Goal: Communication & Community: Share content

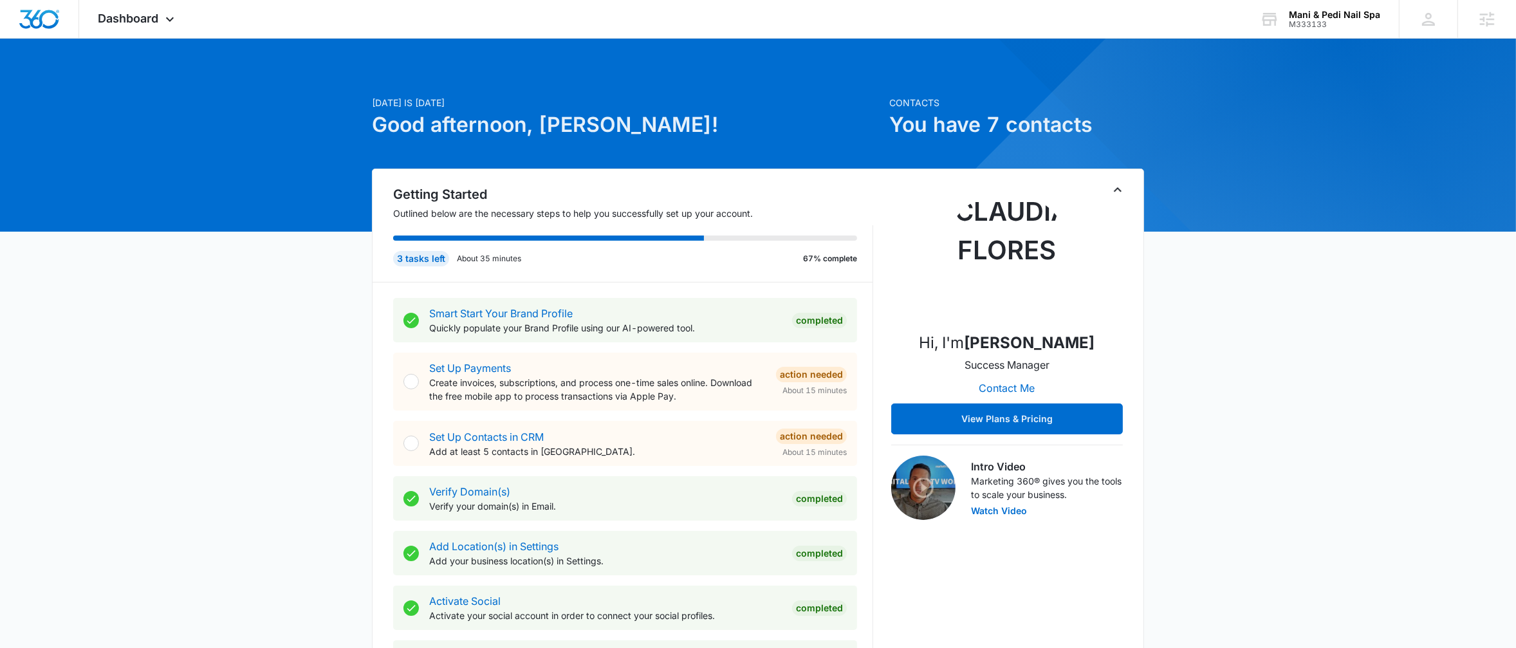
click at [1116, 189] on icon "Toggle Collapse" at bounding box center [1117, 189] width 8 height 5
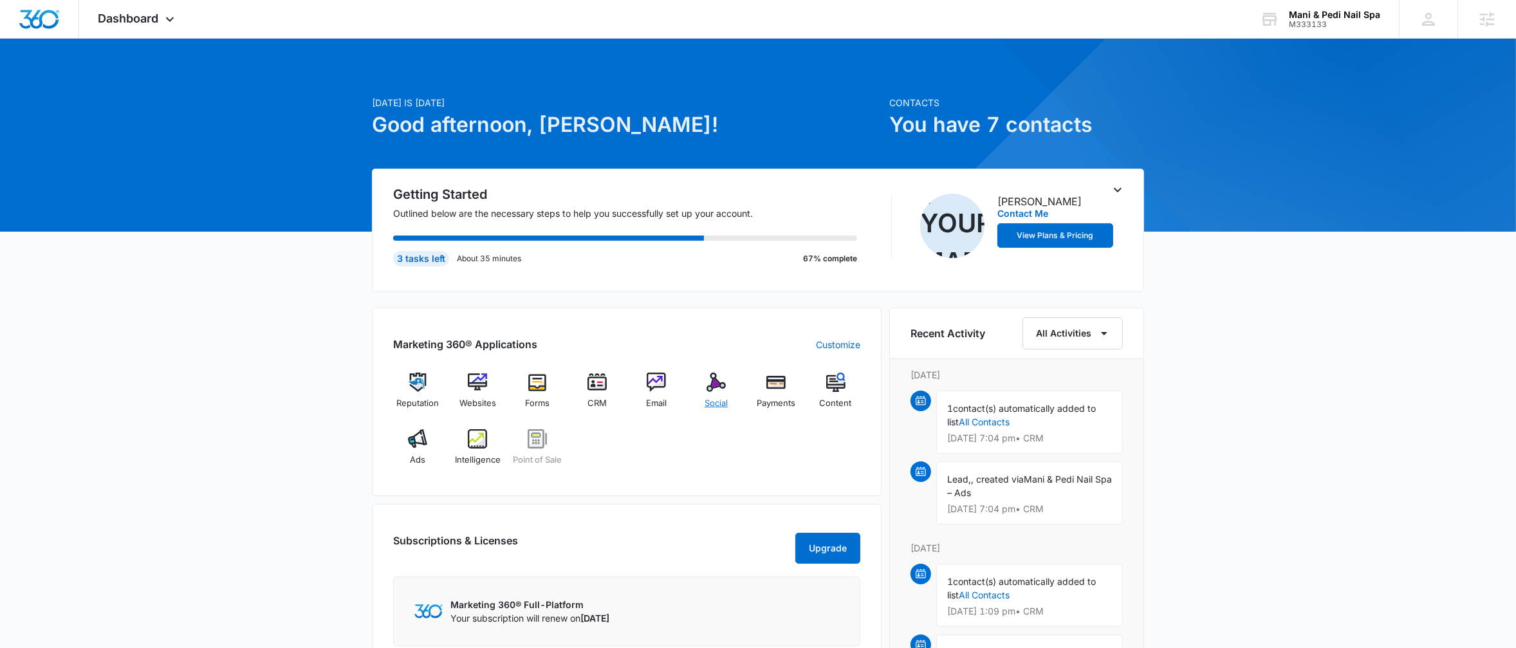
click at [733, 399] on div "Social" at bounding box center [717, 395] width 50 height 46
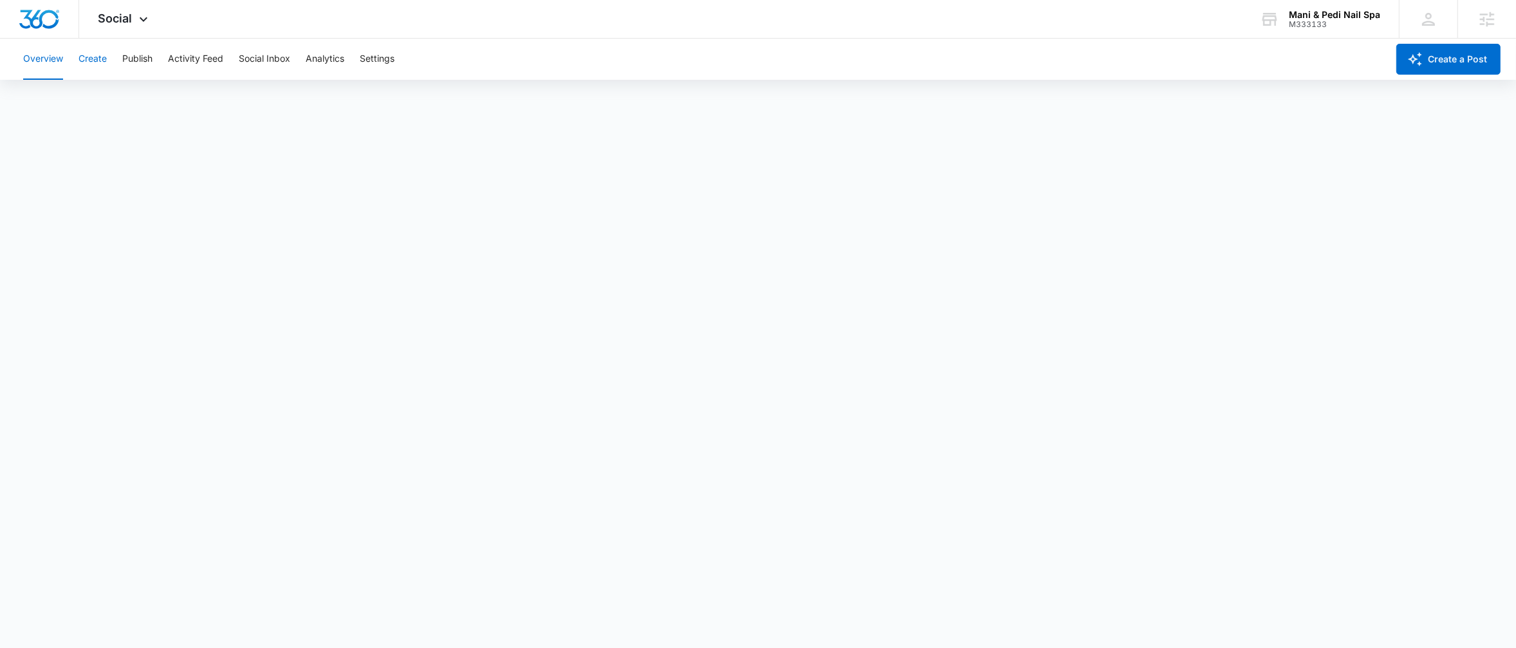
click at [102, 64] on button "Create" at bounding box center [92, 59] width 28 height 41
click at [135, 64] on button "Publish" at bounding box center [137, 59] width 30 height 41
click at [97, 108] on button "Schedules" at bounding box center [99, 98] width 44 height 36
click at [94, 63] on button "Create" at bounding box center [92, 59] width 28 height 41
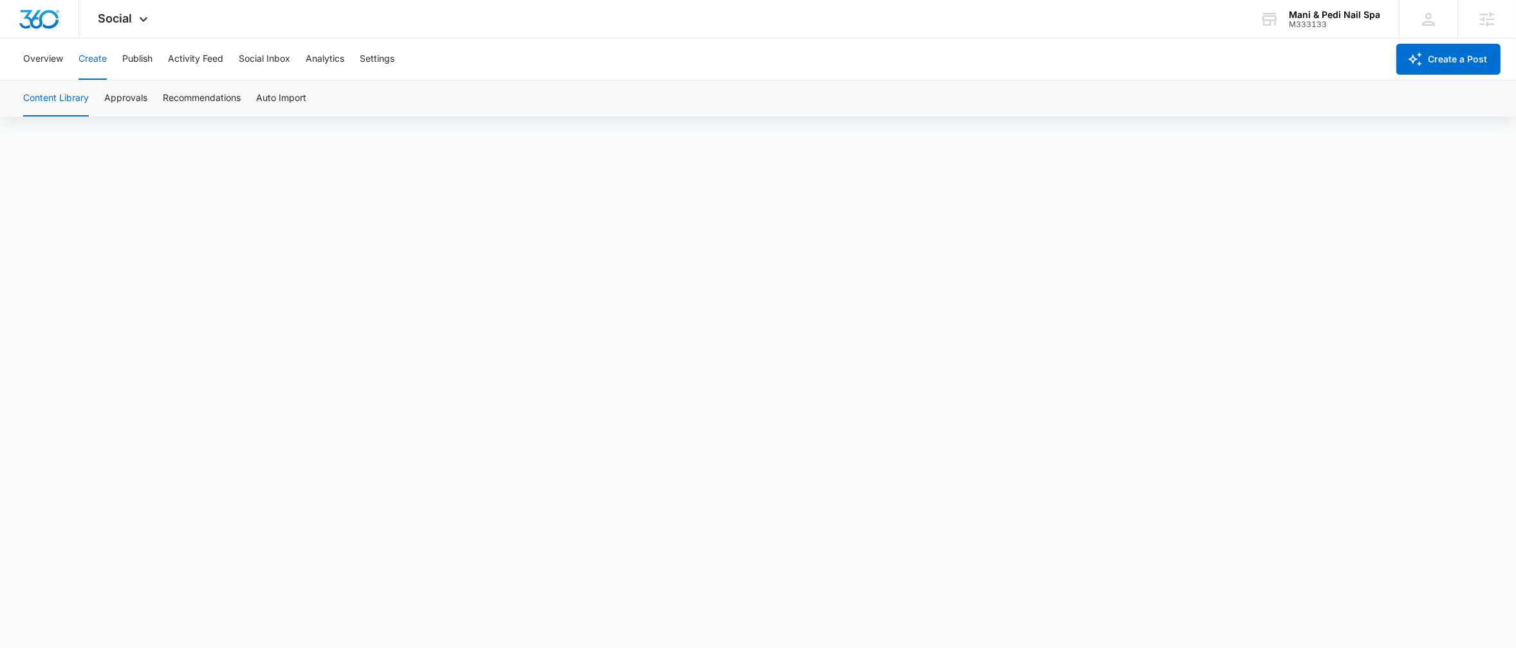
click at [13, 60] on div "Overview Create Publish Activity Feed Social Inbox Analytics Settings Create a …" at bounding box center [758, 59] width 1516 height 41
click at [157, 70] on div "Overview Create Publish Activity Feed Social Inbox Analytics Settings" at bounding box center [700, 59] width 1371 height 41
click at [136, 57] on button "Publish" at bounding box center [137, 59] width 30 height 41
click at [1449, 57] on button "Create a Post" at bounding box center [1448, 59] width 104 height 31
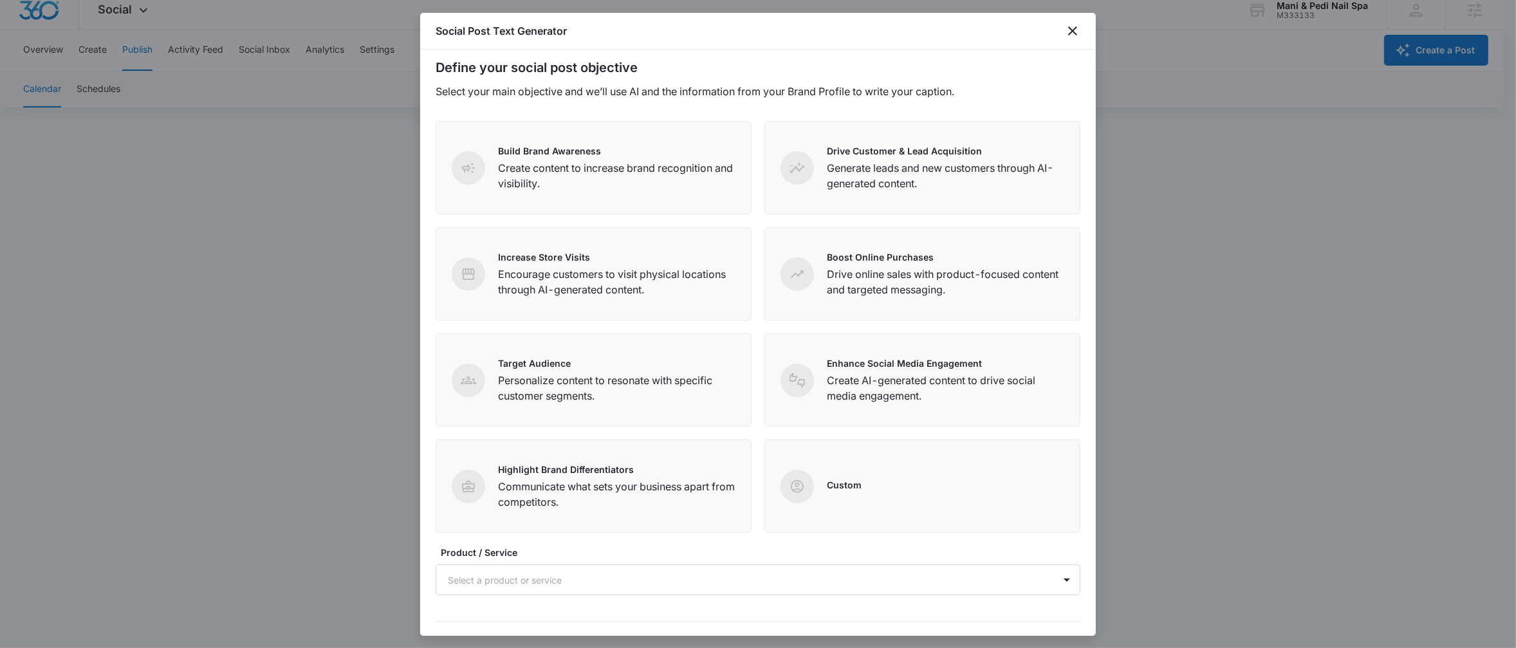
scroll to position [0, 0]
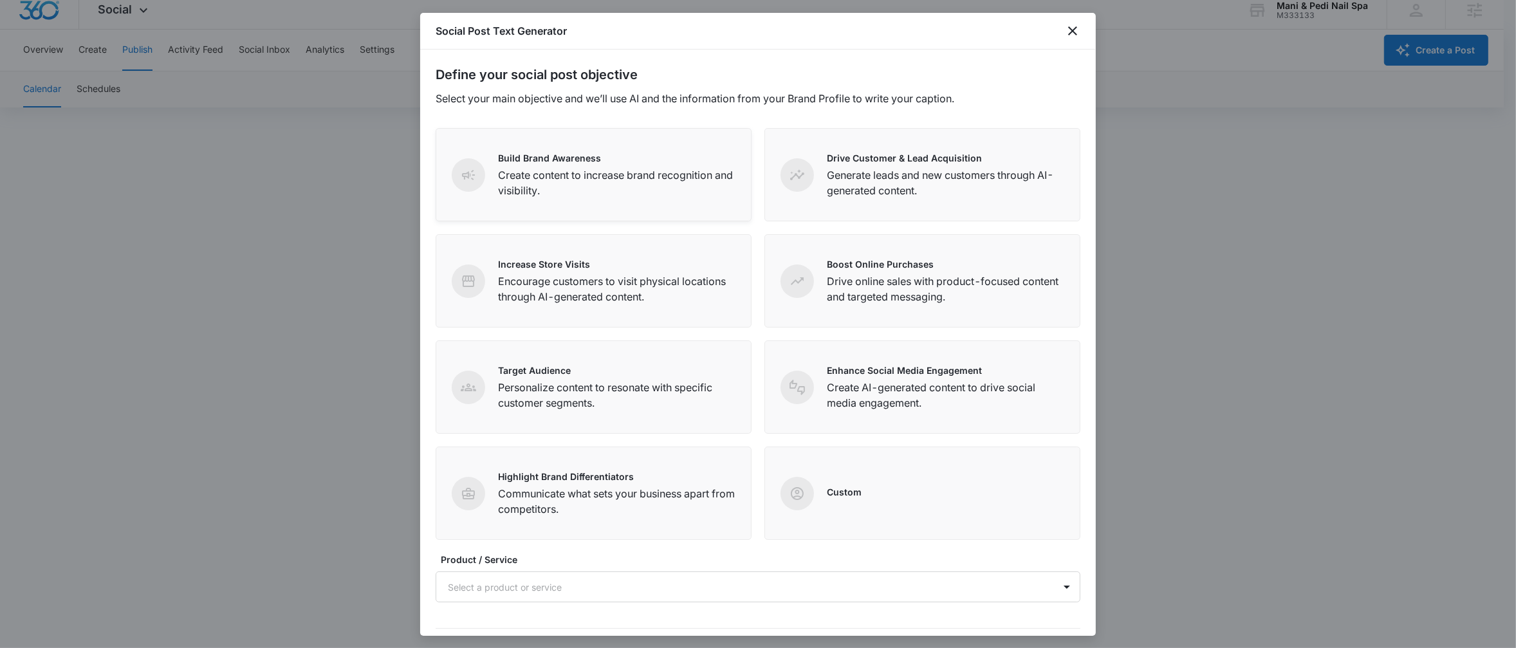
click at [720, 137] on div "Build Brand Awareness Create content to increase brand recognition and visibili…" at bounding box center [593, 174] width 316 height 93
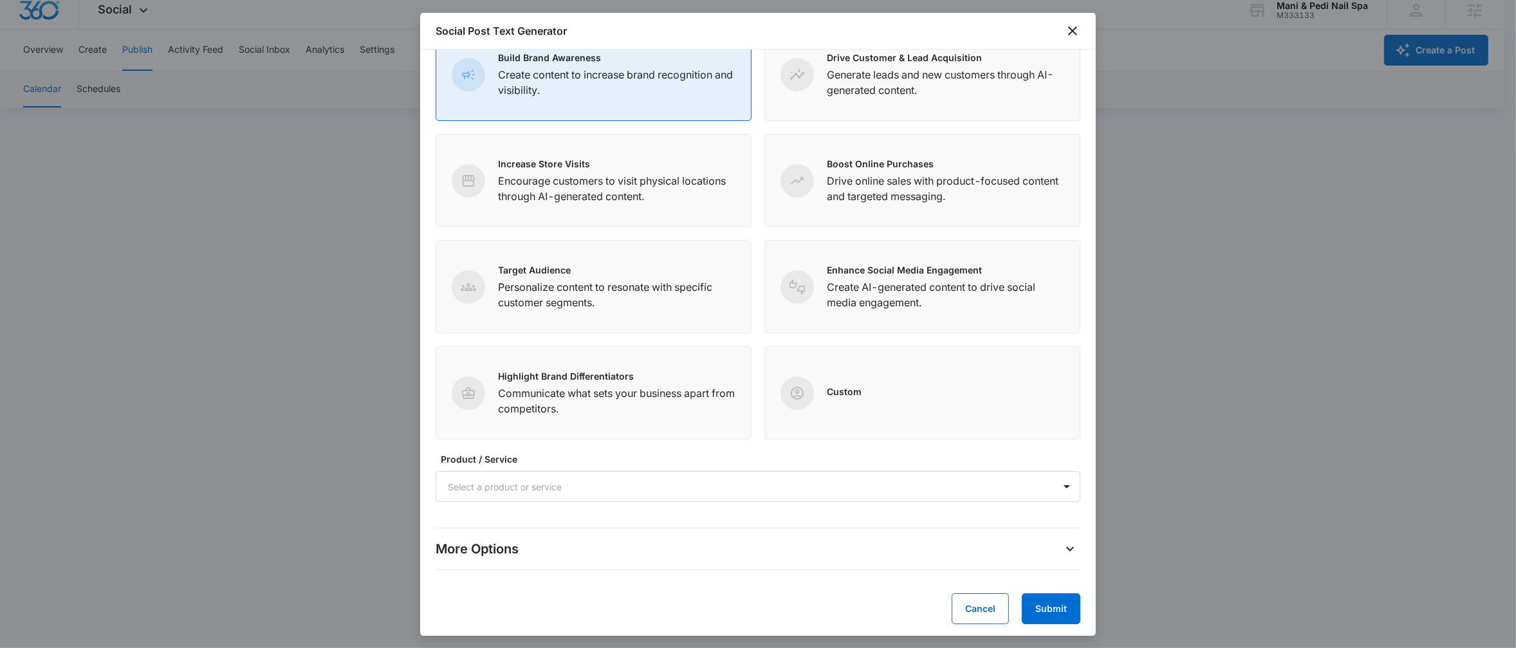
scroll to position [104, 0]
click at [998, 543] on div "More Options" at bounding box center [757, 545] width 645 height 21
drag, startPoint x: 1040, startPoint y: 597, endPoint x: 1006, endPoint y: 590, distance: 34.2
click at [1040, 598] on button "Submit" at bounding box center [1050, 605] width 59 height 31
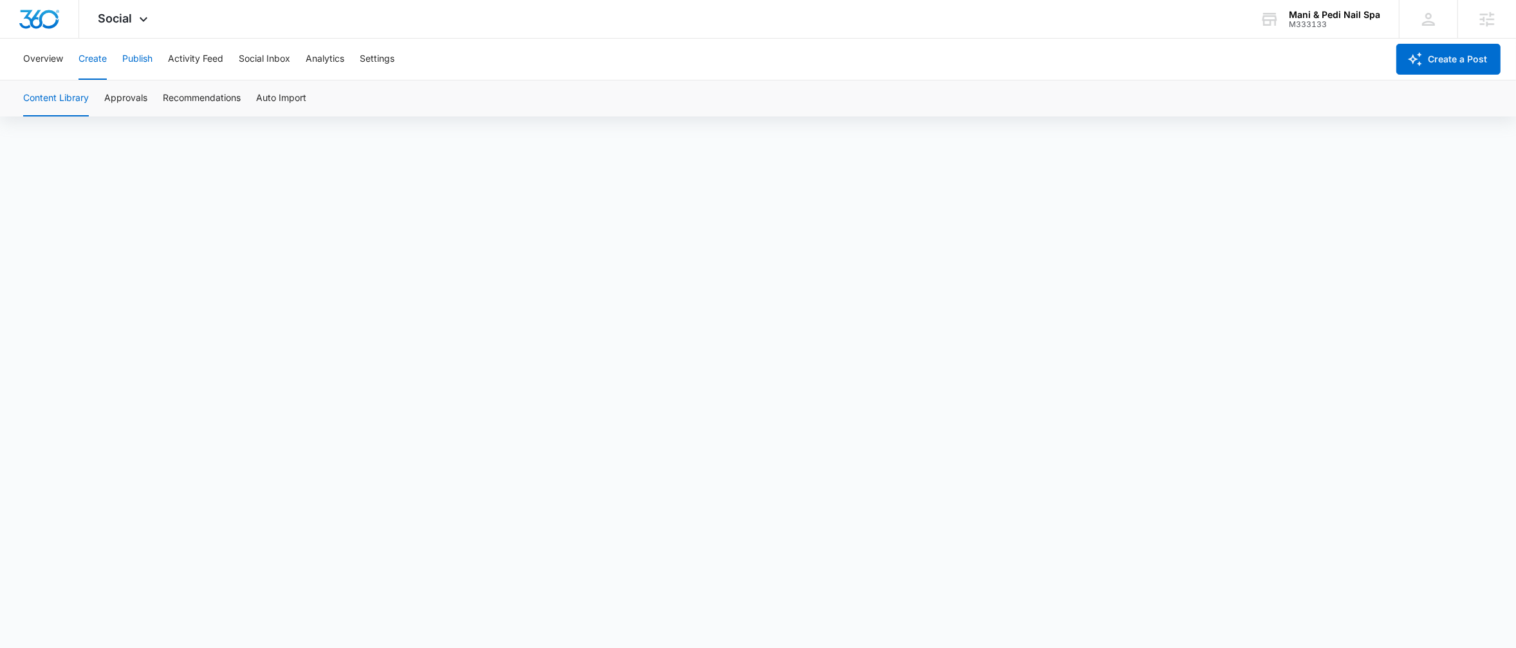
click at [131, 69] on button "Publish" at bounding box center [137, 59] width 30 height 41
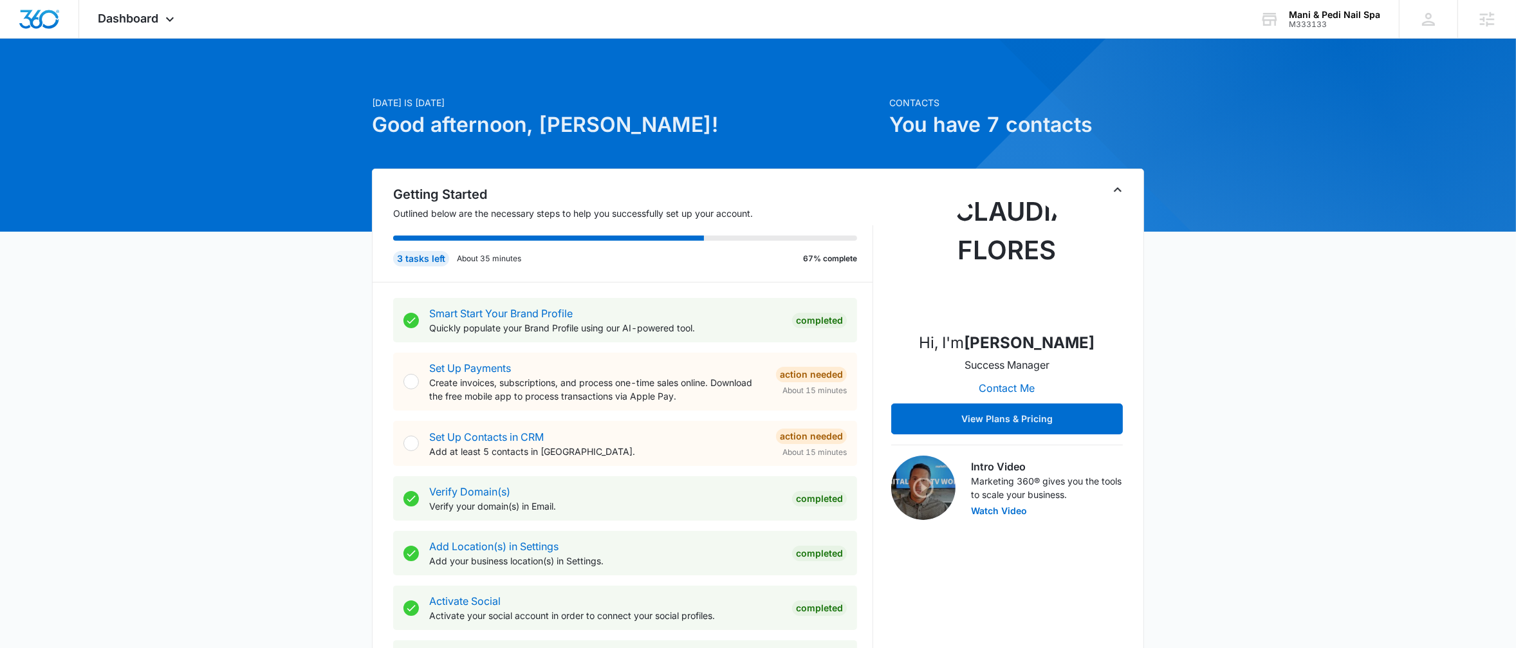
click at [1122, 188] on icon "Toggle Collapse" at bounding box center [1117, 189] width 15 height 15
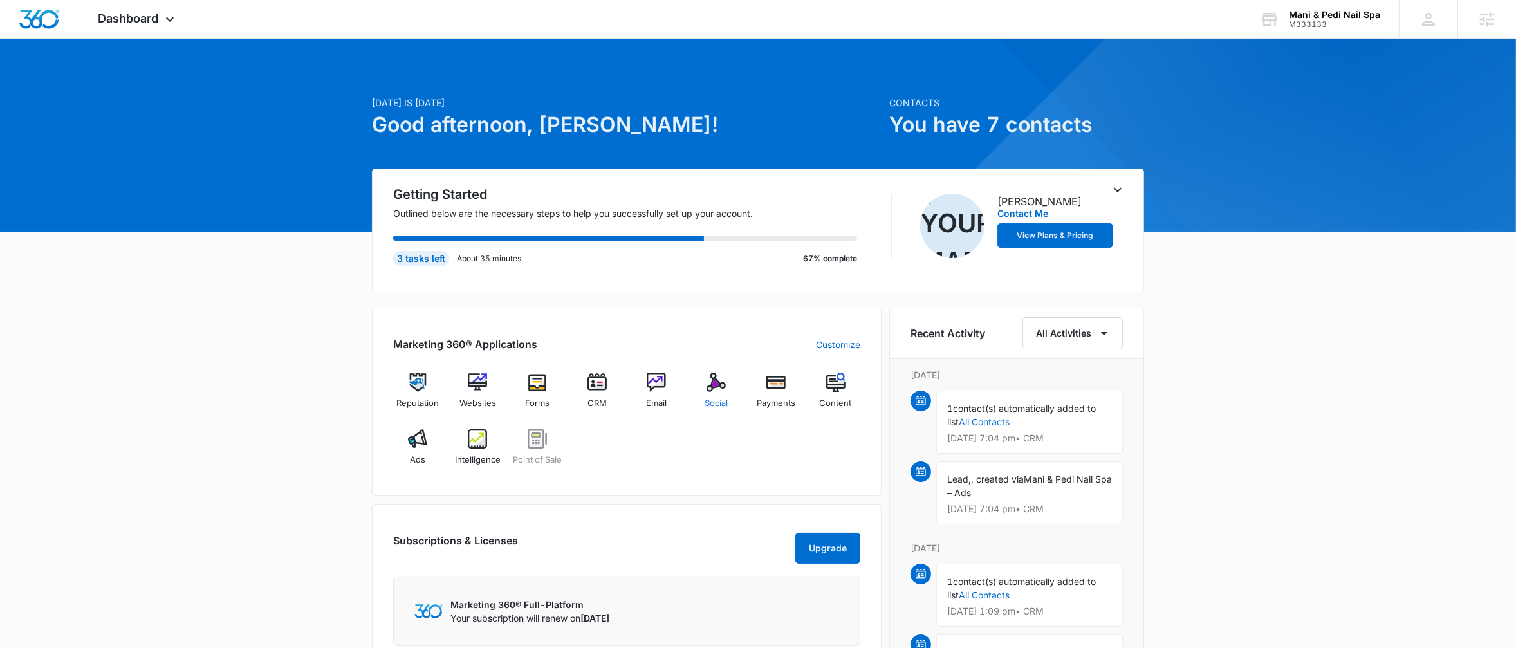
click at [717, 387] on img at bounding box center [715, 381] width 19 height 19
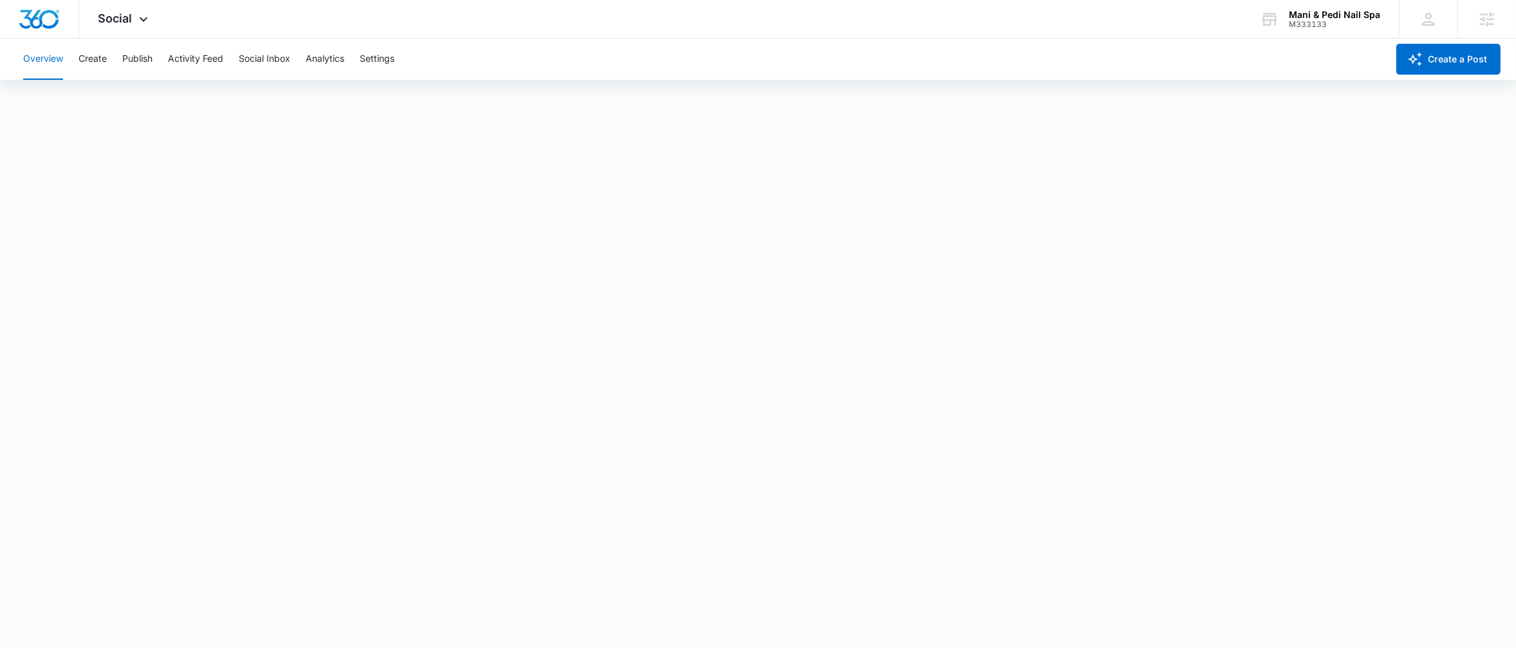
scroll to position [4, 0]
click at [142, 71] on button "Publish" at bounding box center [137, 59] width 30 height 41
click at [88, 62] on button "Create" at bounding box center [92, 59] width 28 height 41
click at [129, 48] on button "Publish" at bounding box center [137, 59] width 30 height 41
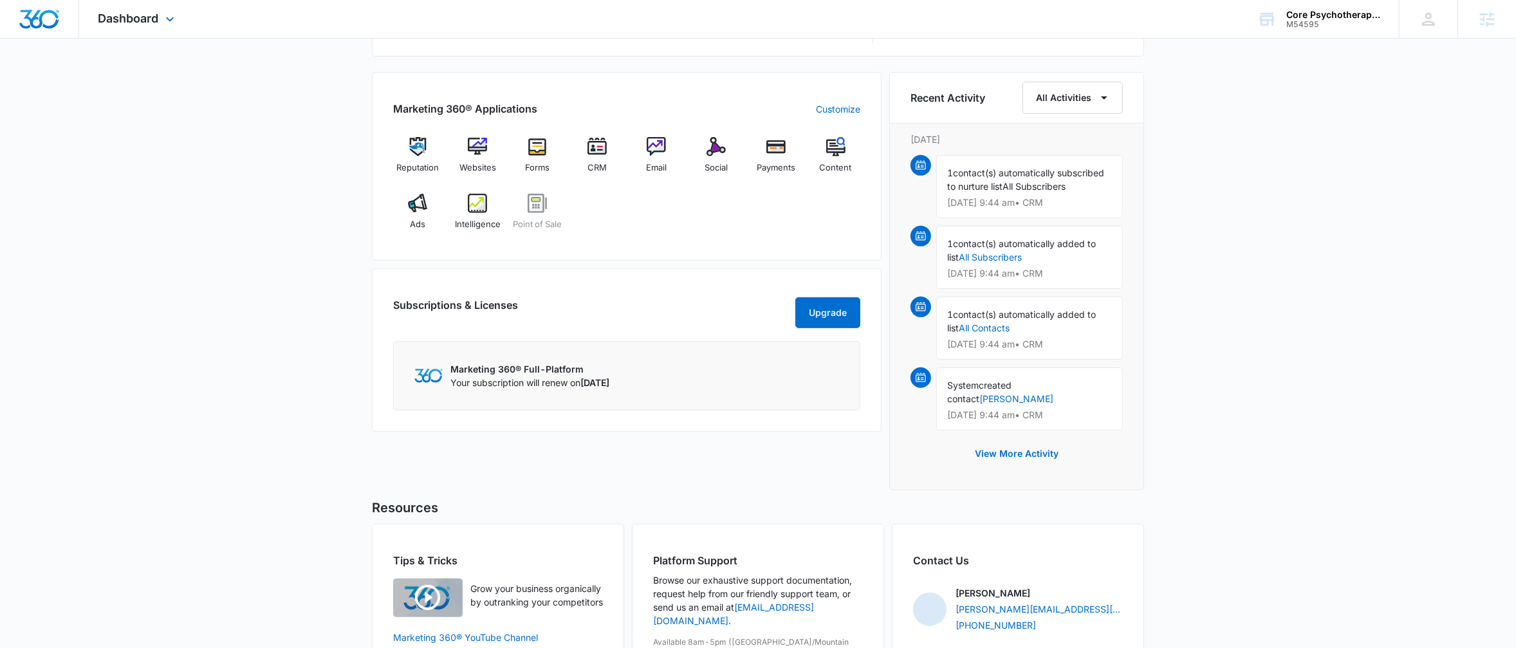
scroll to position [764, 0]
click at [477, 165] on span "Websites" at bounding box center [477, 169] width 37 height 13
